Goal: Task Accomplishment & Management: Use online tool/utility

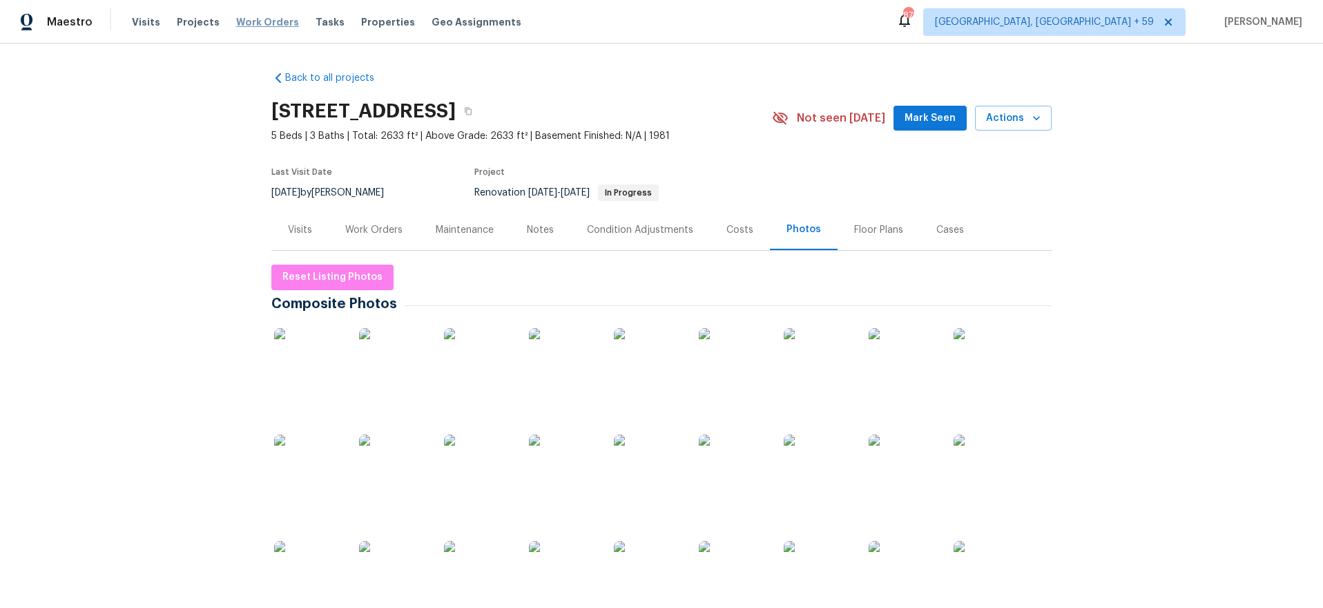
click at [247, 25] on span "Work Orders" at bounding box center [267, 22] width 63 height 14
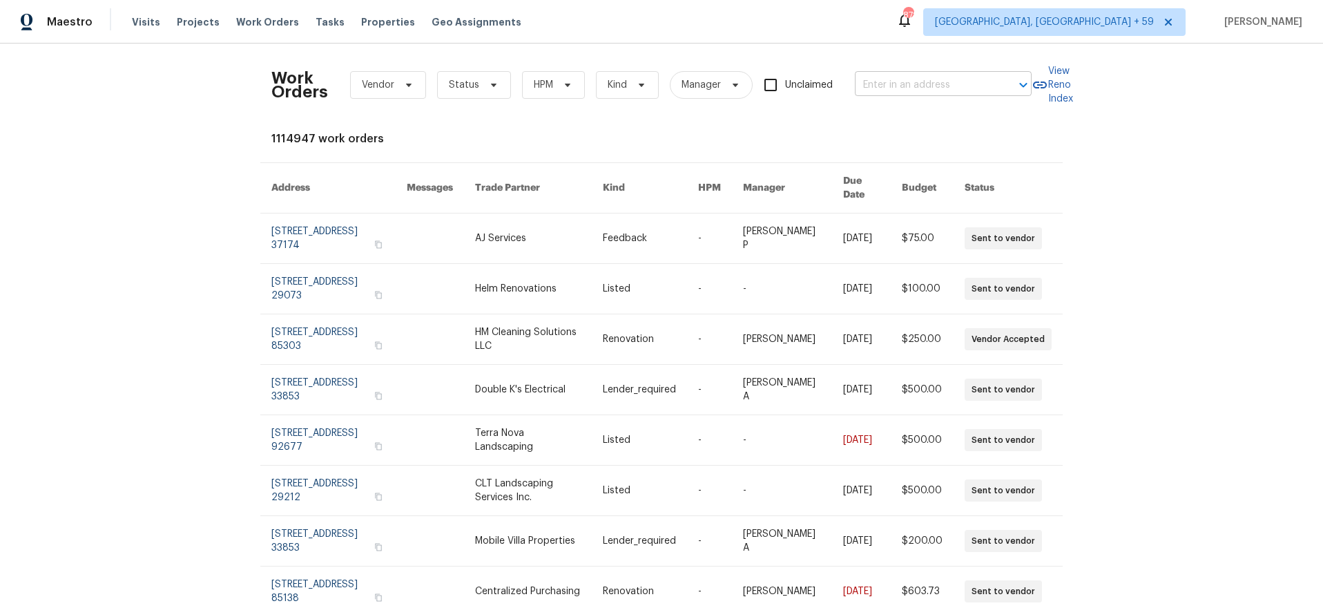
click at [885, 77] on input "text" at bounding box center [924, 85] width 138 height 21
type input "3686 sweet"
click at [908, 115] on li "[STREET_ADDRESS]" at bounding box center [944, 115] width 177 height 23
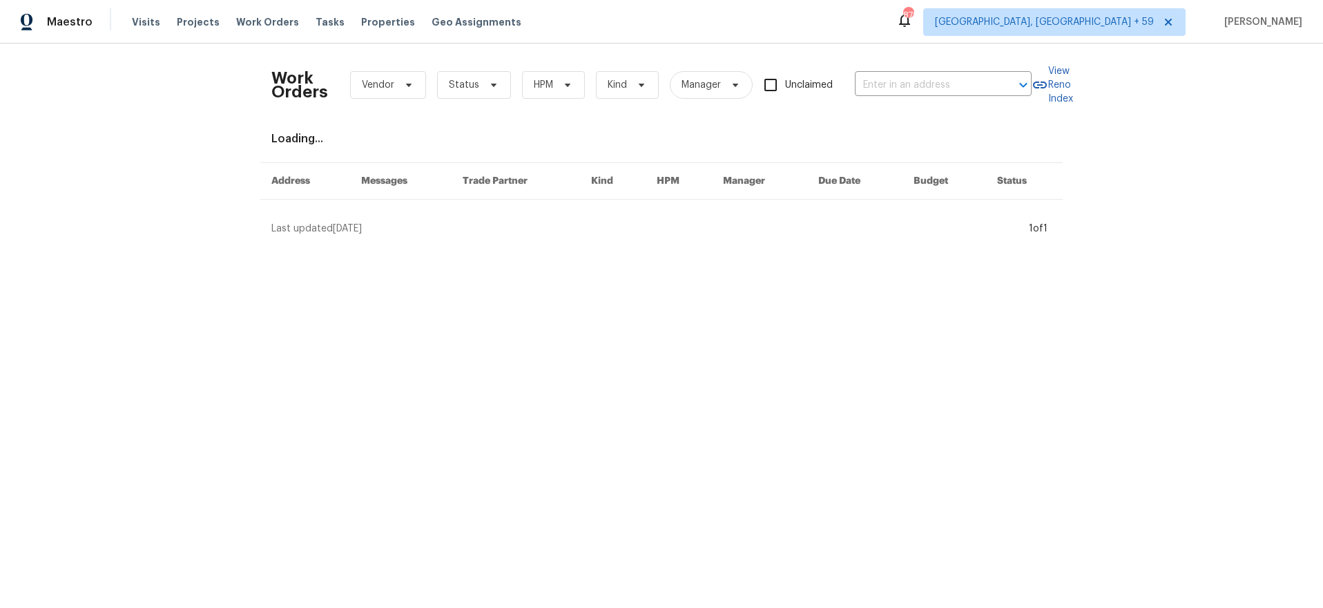
type input "[STREET_ADDRESS]"
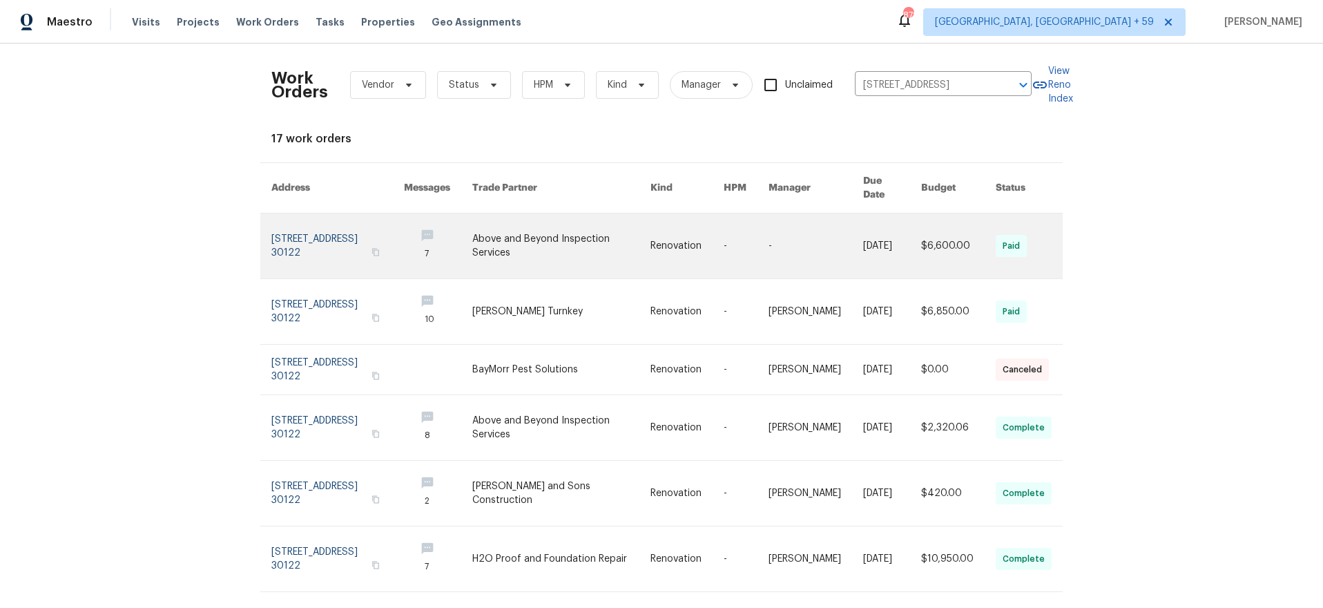
click at [333, 234] on link at bounding box center [337, 245] width 133 height 65
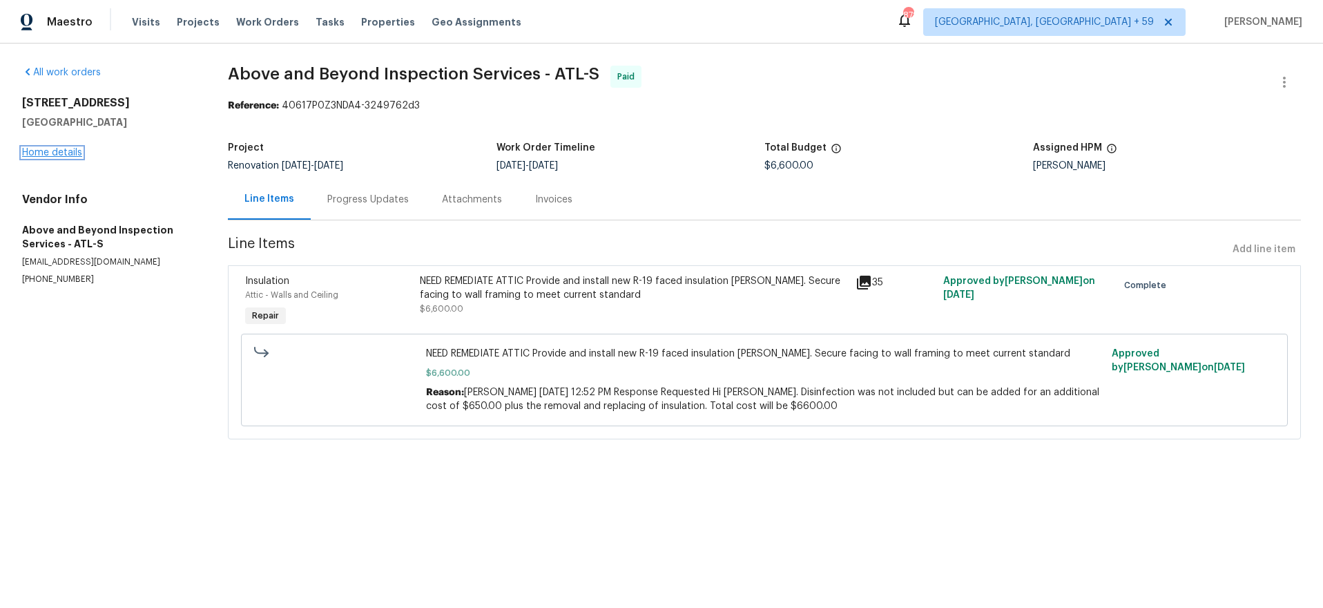
click at [57, 155] on link "Home details" at bounding box center [52, 153] width 60 height 10
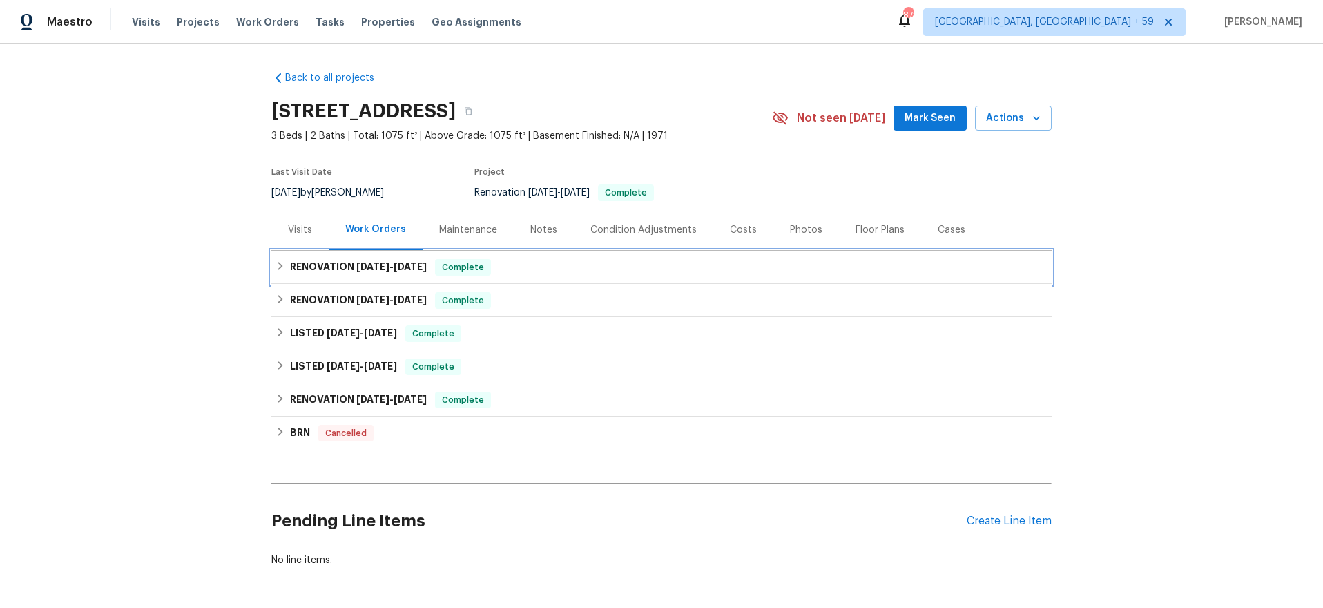
click at [332, 265] on h6 "RENOVATION [DATE] - [DATE]" at bounding box center [358, 267] width 137 height 17
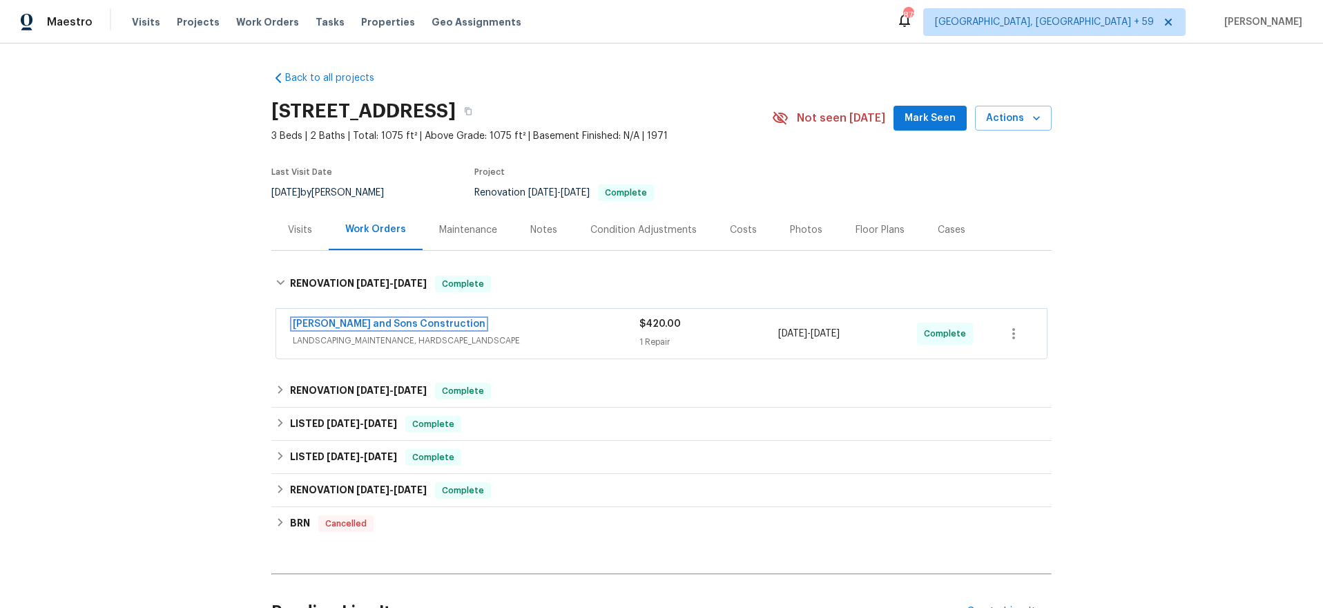
click at [353, 323] on link "[PERSON_NAME] and Sons Construction" at bounding box center [389, 324] width 193 height 10
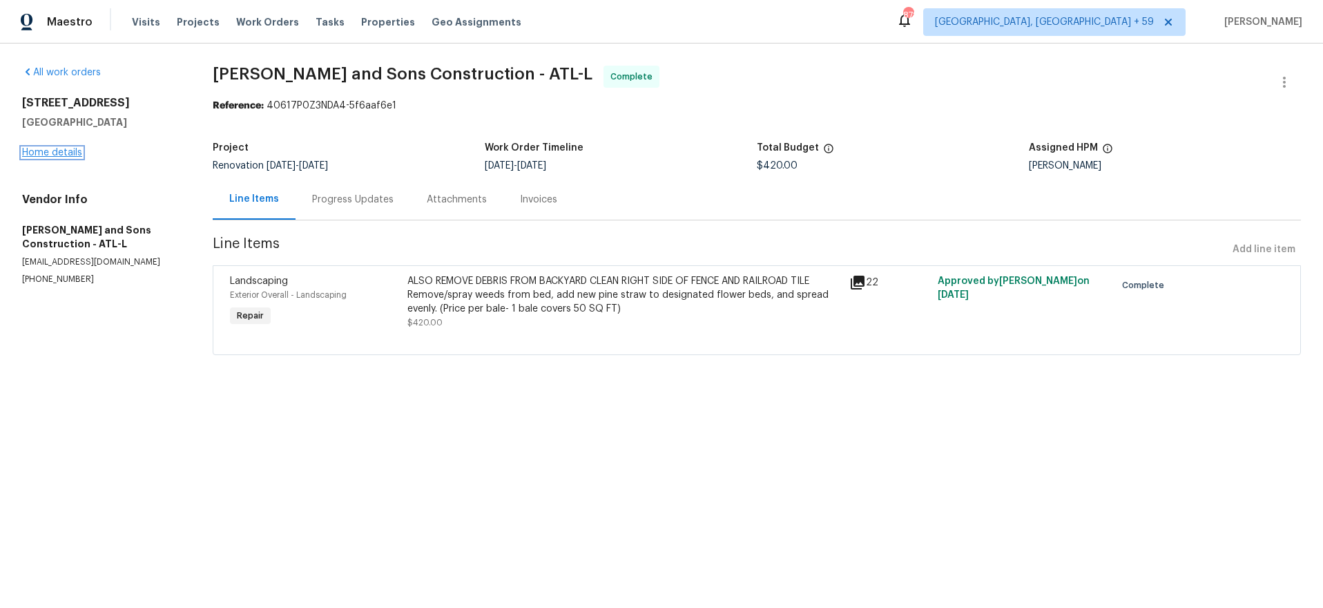
click at [66, 149] on link "Home details" at bounding box center [52, 153] width 60 height 10
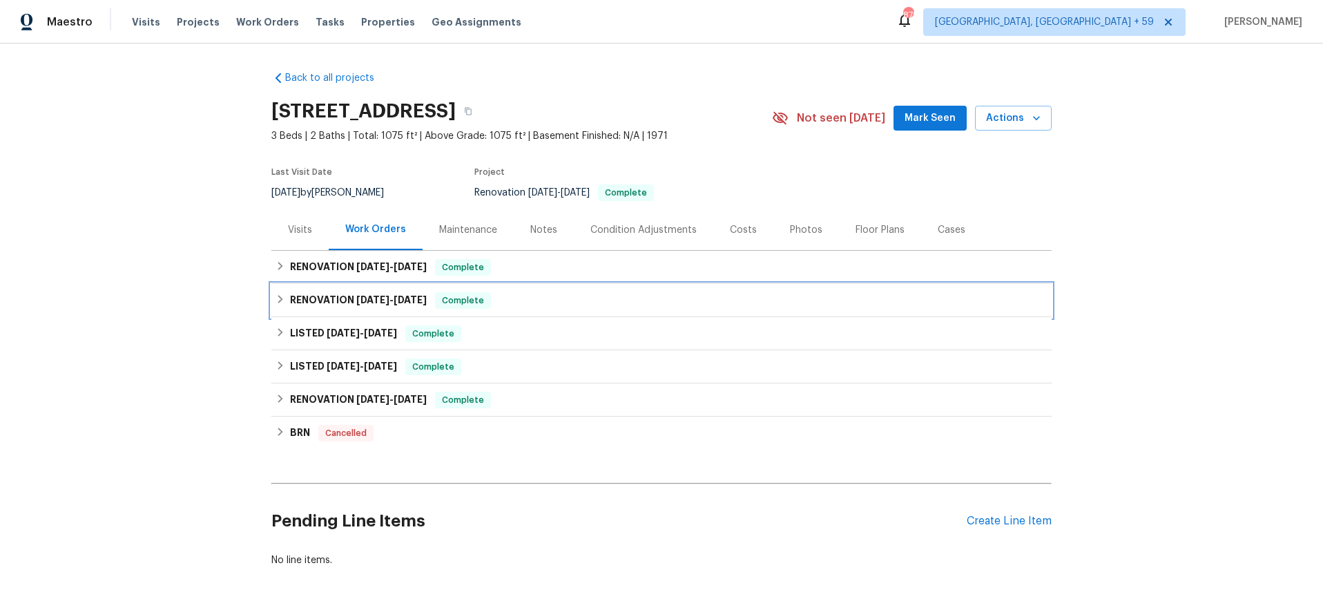
click at [356, 298] on span "[DATE]" at bounding box center [372, 300] width 33 height 10
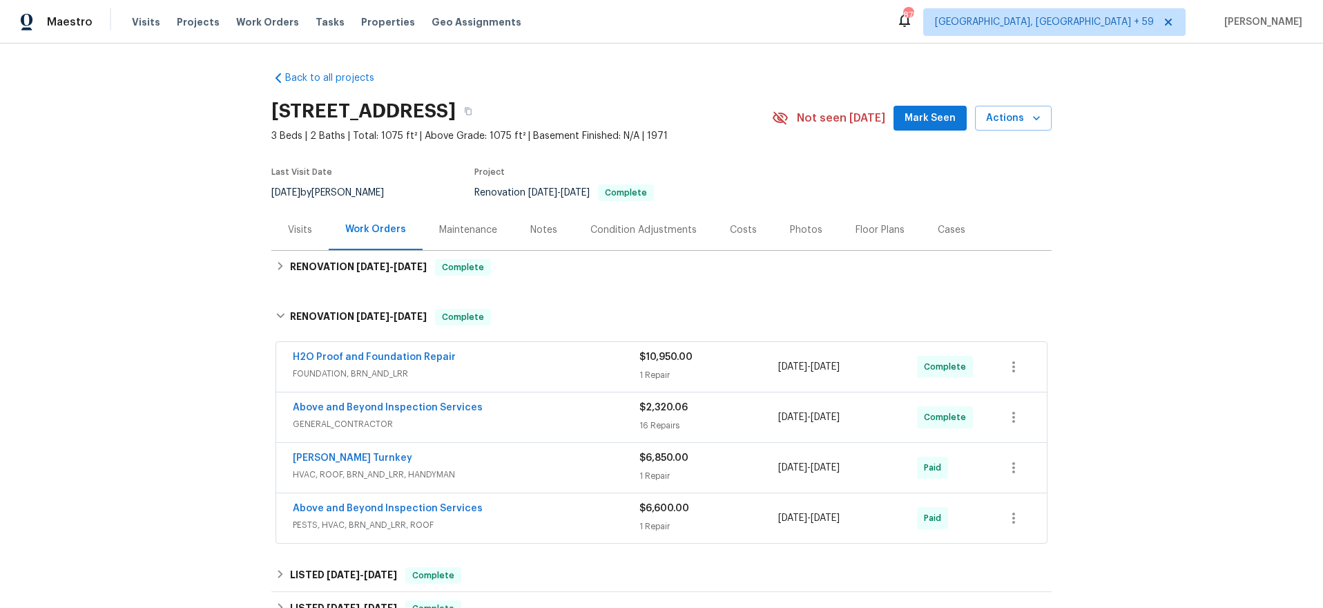
click at [522, 361] on div "H2O Proof and Foundation Repair" at bounding box center [466, 358] width 347 height 17
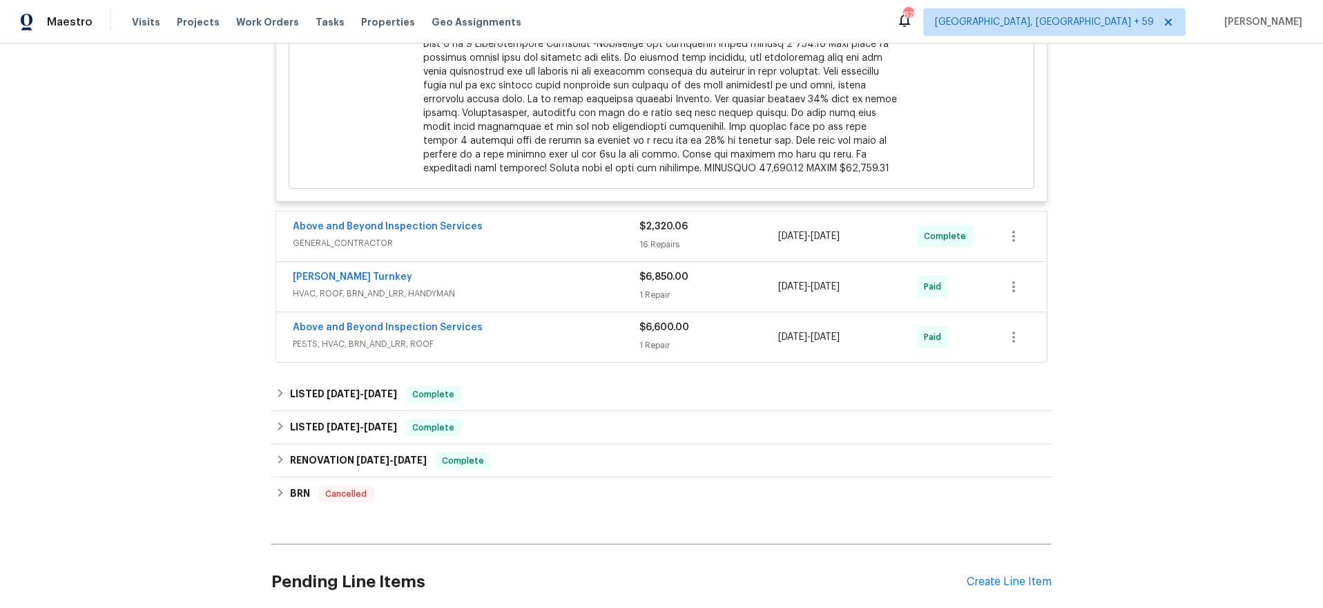
scroll to position [758, 0]
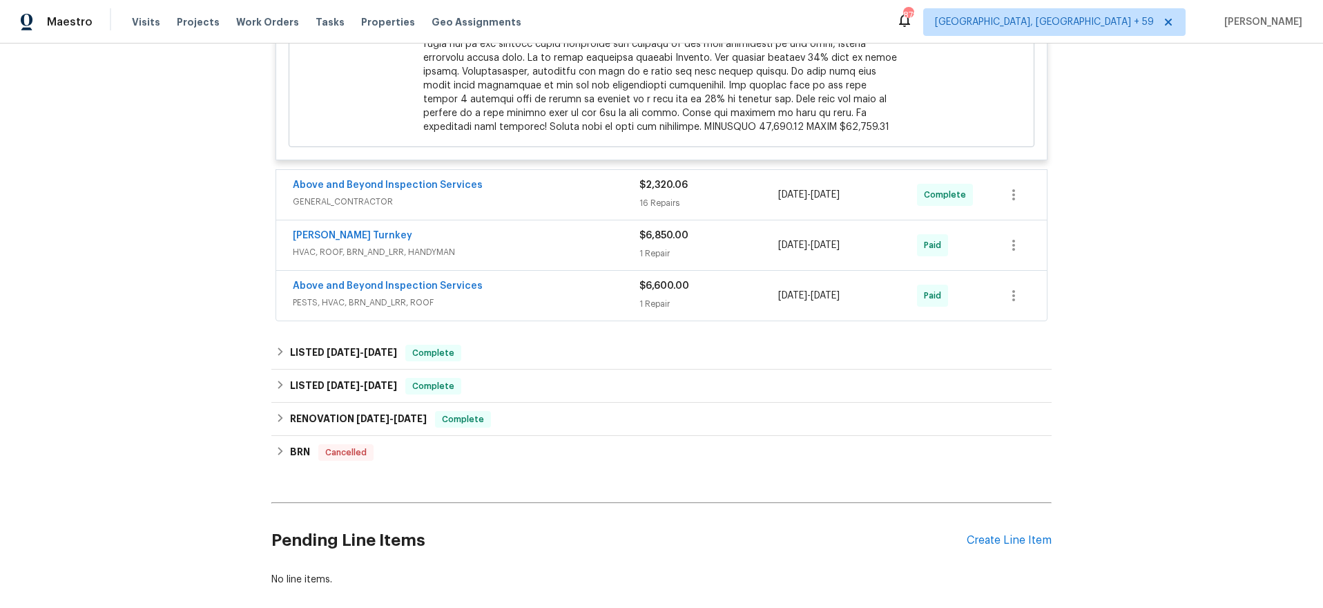
click at [537, 293] on div "Above and Beyond Inspection Services" at bounding box center [466, 287] width 347 height 17
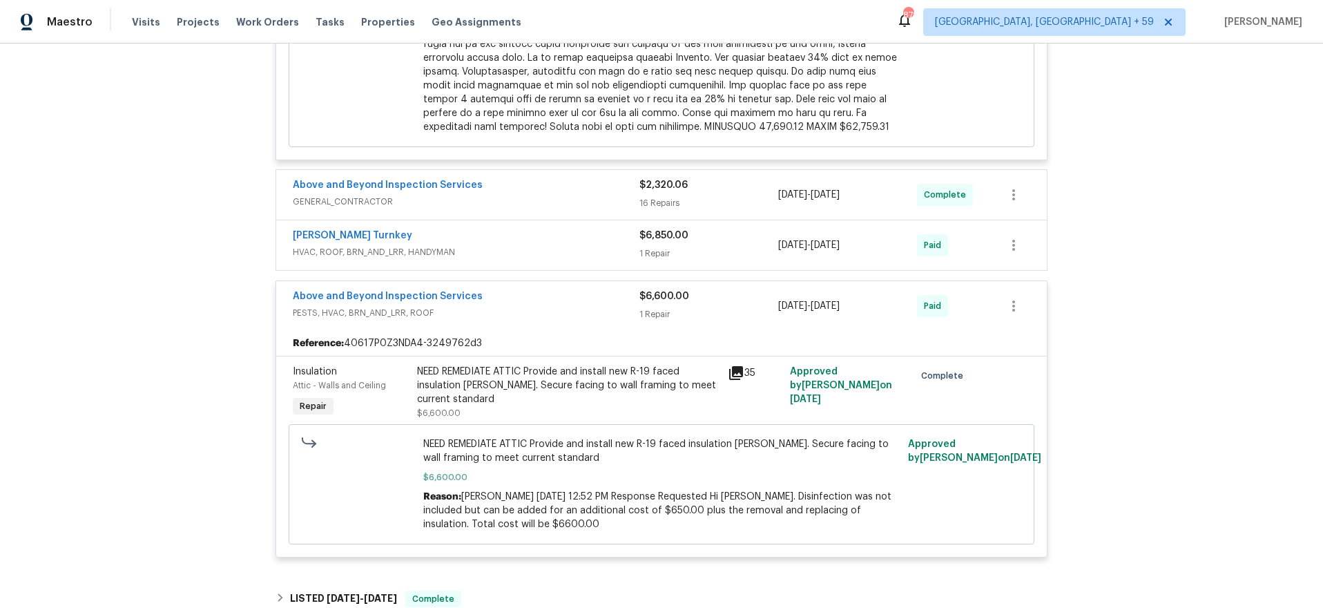
click at [541, 257] on span "HVAC, ROOF, BRN_AND_LRR, HANDYMAN" at bounding box center [466, 252] width 347 height 14
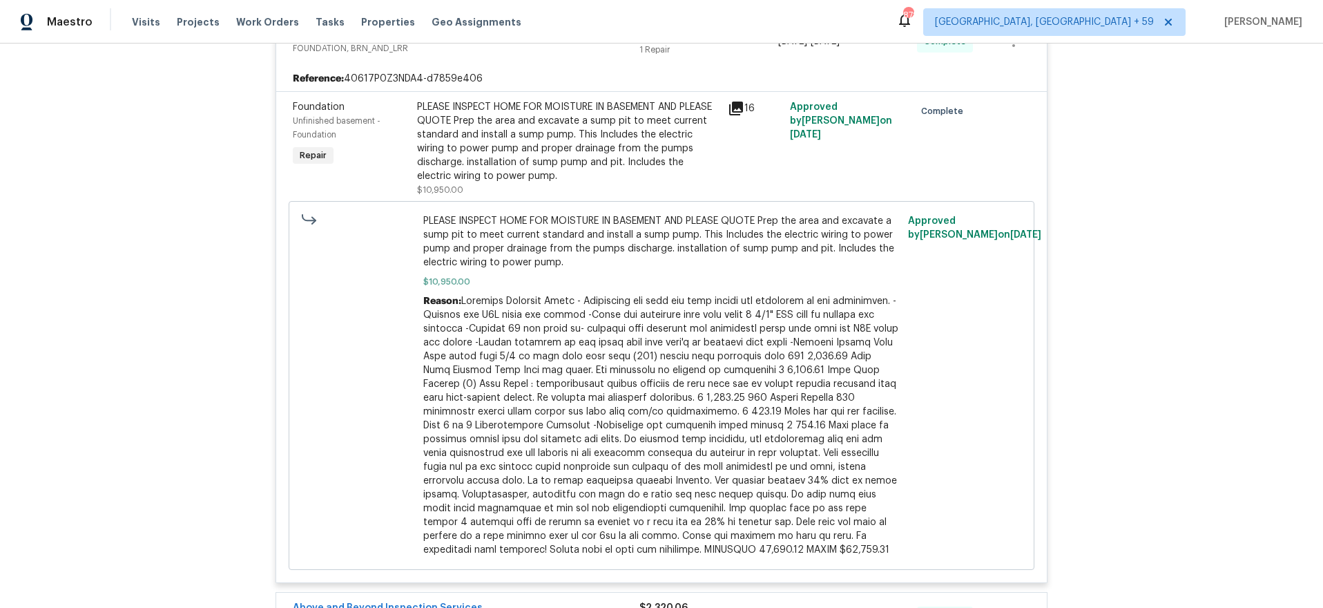
scroll to position [333, 0]
